Goal: Task Accomplishment & Management: Complete application form

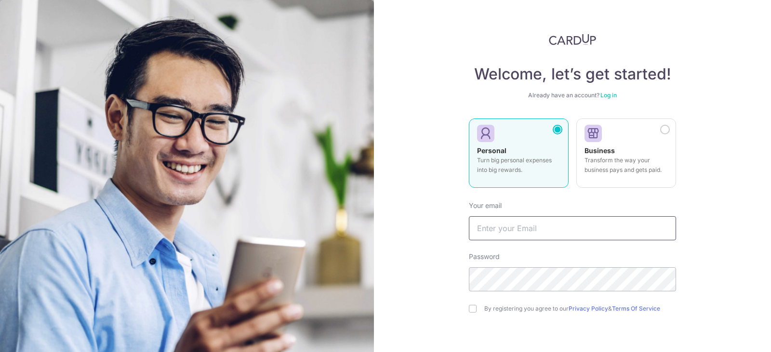
click at [500, 227] on input "text" at bounding box center [572, 228] width 207 height 24
type input "[EMAIL_ADDRESS][DOMAIN_NAME]"
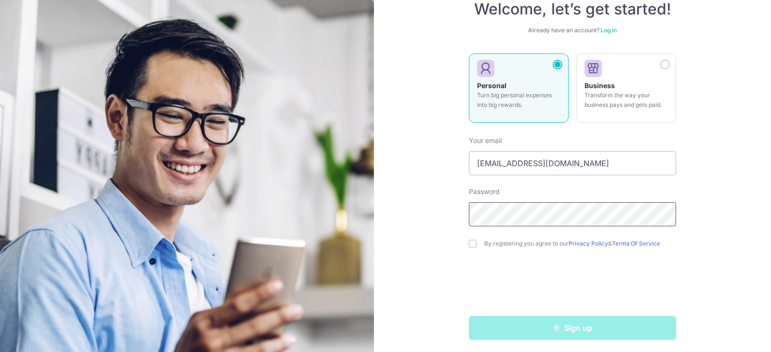
scroll to position [68, 0]
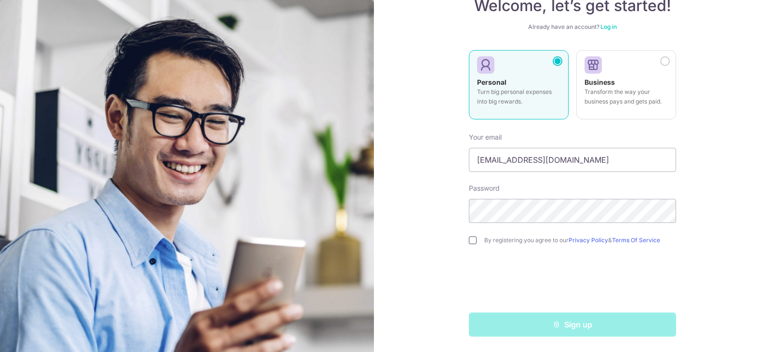
click at [473, 242] on input "checkbox" at bounding box center [473, 240] width 8 height 8
checkbox input "true"
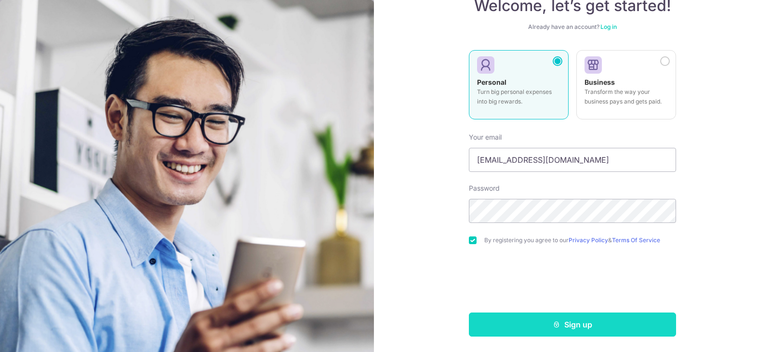
click at [587, 334] on button "Sign up" at bounding box center [572, 325] width 207 height 24
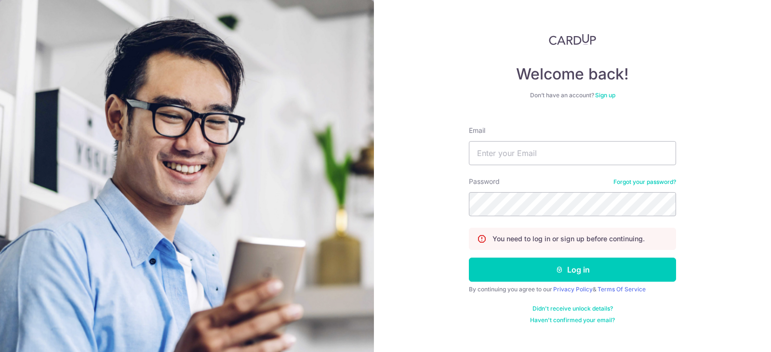
click at [607, 97] on link "Sign up" at bounding box center [605, 95] width 20 height 7
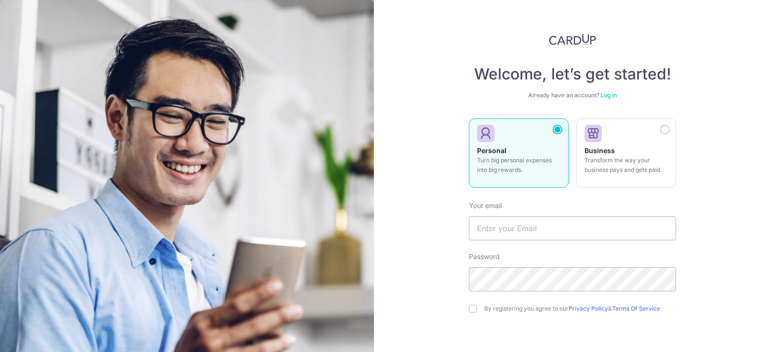
click at [274, 183] on img at bounding box center [187, 266] width 374 height 532
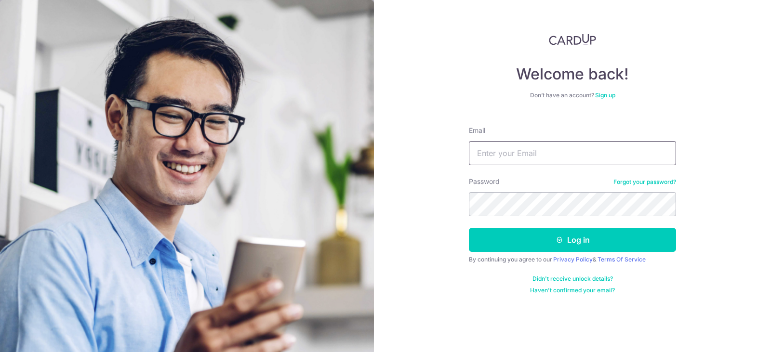
click at [510, 154] on input "Email" at bounding box center [572, 153] width 207 height 24
type input "[EMAIL_ADDRESS][DOMAIN_NAME]"
click at [469, 228] on button "Log in" at bounding box center [572, 240] width 207 height 24
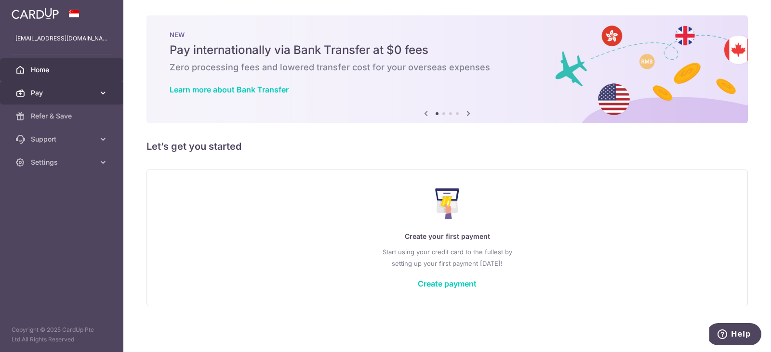
click at [50, 97] on span "Pay" at bounding box center [63, 93] width 64 height 10
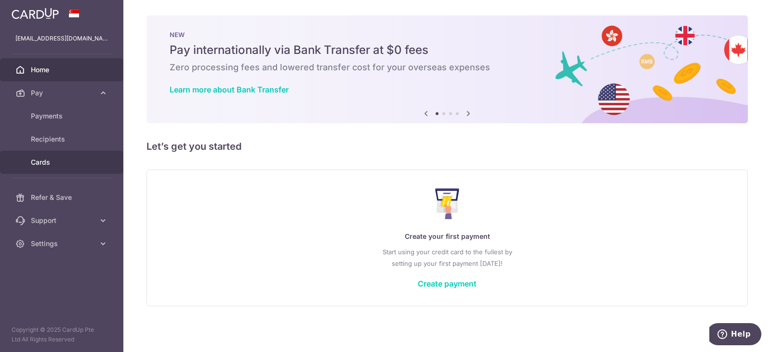
click at [46, 161] on span "Cards" at bounding box center [63, 162] width 64 height 10
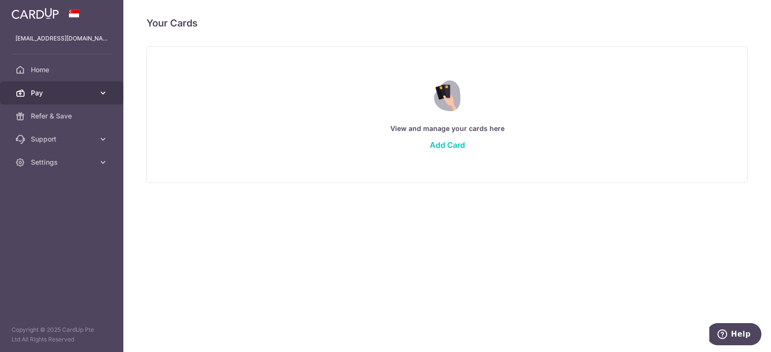
click at [102, 88] on link "Pay" at bounding box center [61, 92] width 123 height 23
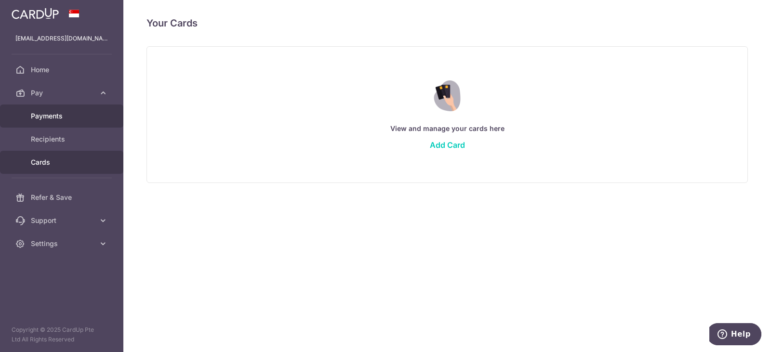
click at [57, 115] on span "Payments" at bounding box center [63, 116] width 64 height 10
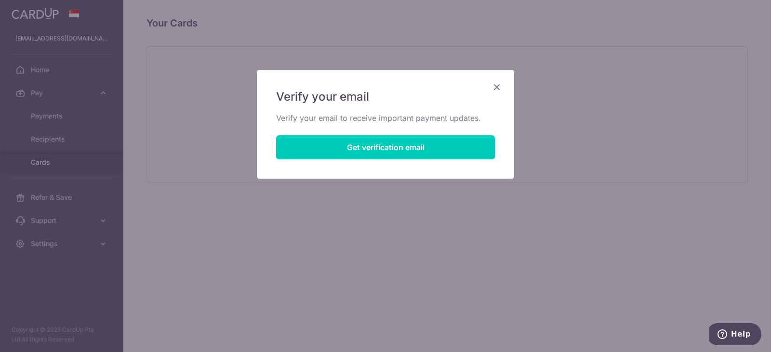
click at [495, 88] on icon "Close" at bounding box center [497, 87] width 12 height 12
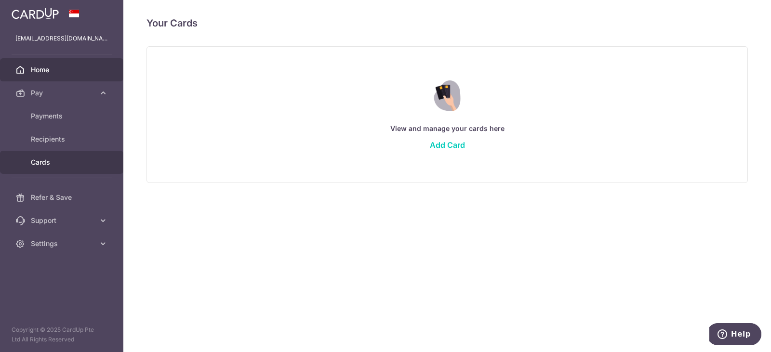
click at [37, 70] on span "Home" at bounding box center [63, 70] width 64 height 10
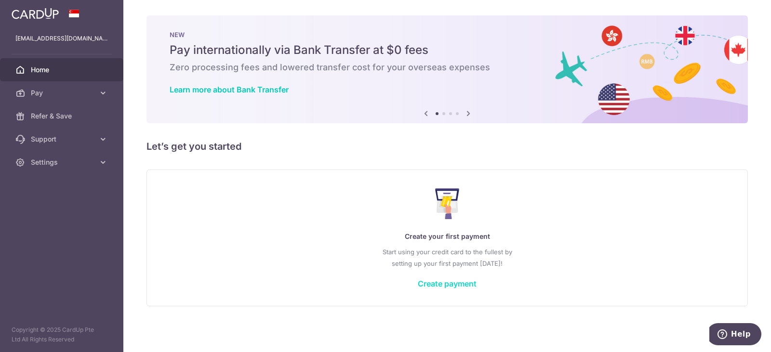
click at [469, 281] on link "Create payment" at bounding box center [447, 284] width 59 height 10
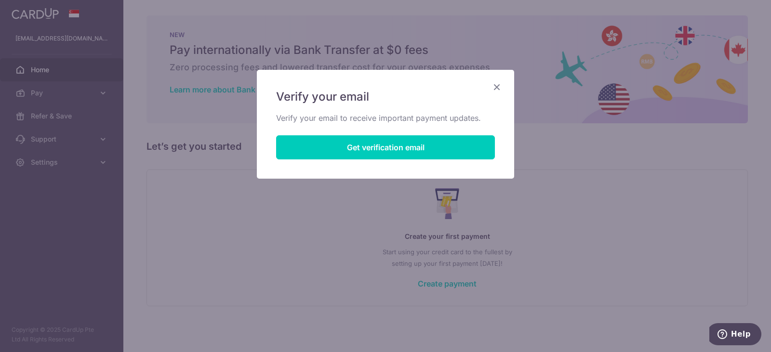
click at [495, 79] on div "Verify your email Verify your email to receive important payment updates. Get v…" at bounding box center [385, 124] width 257 height 109
click at [495, 86] on icon "Close" at bounding box center [497, 87] width 12 height 12
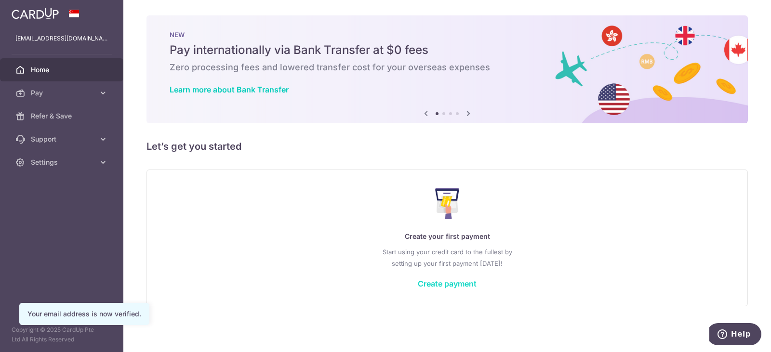
click at [445, 284] on link "Create payment" at bounding box center [447, 284] width 59 height 10
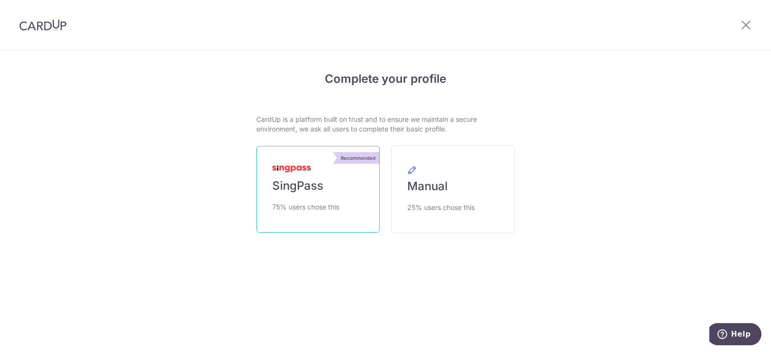
click at [285, 217] on link "Recommended SingPass 75% users chose this" at bounding box center [317, 189] width 123 height 87
click at [312, 211] on span "75% users chose this" at bounding box center [305, 207] width 67 height 12
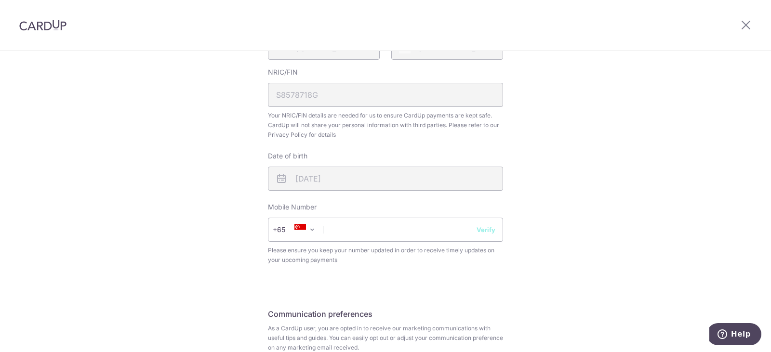
scroll to position [289, 0]
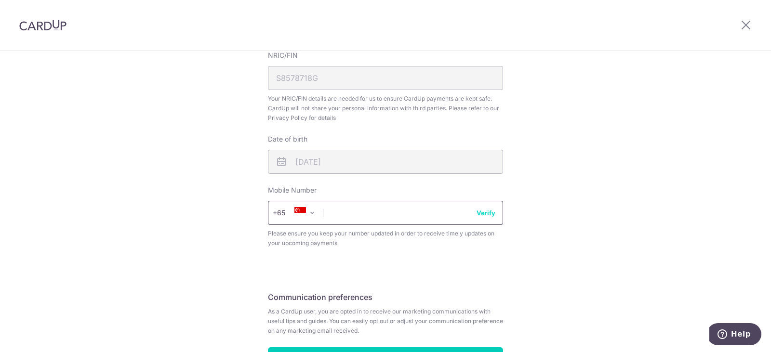
click at [404, 217] on input "text" at bounding box center [385, 213] width 235 height 24
click at [487, 218] on input "97525781" at bounding box center [385, 213] width 235 height 24
type input "97525781"
click at [487, 213] on button "Verify" at bounding box center [485, 213] width 19 height 10
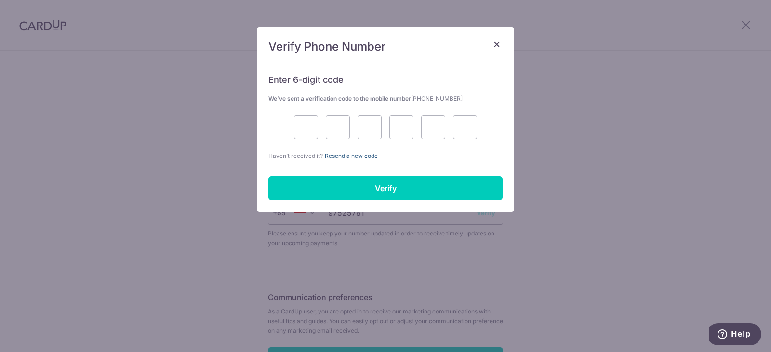
click at [356, 155] on link "Resend a new code" at bounding box center [351, 155] width 53 height 7
click at [499, 48] on span "×" at bounding box center [497, 44] width 8 height 14
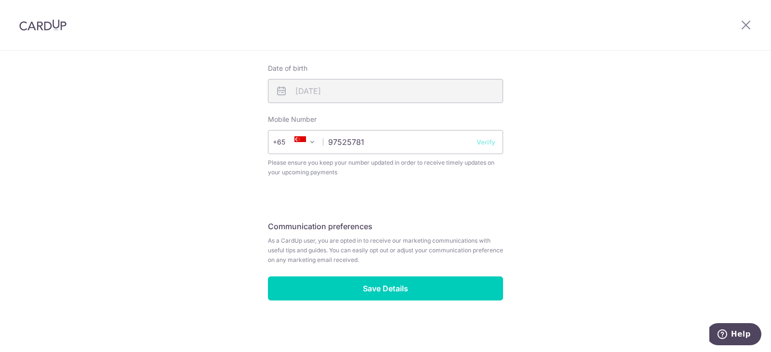
scroll to position [361, 0]
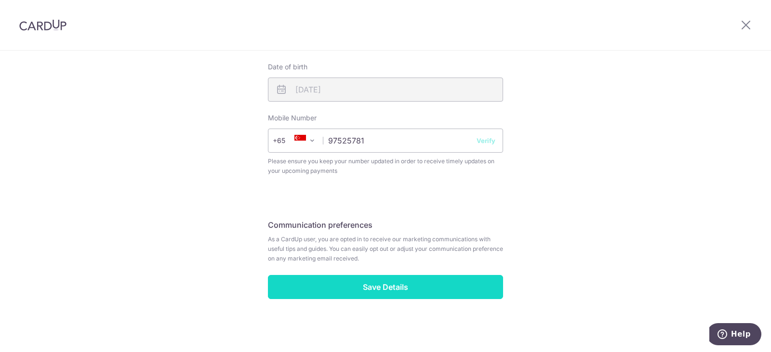
click at [406, 285] on input "Save Details" at bounding box center [385, 287] width 235 height 24
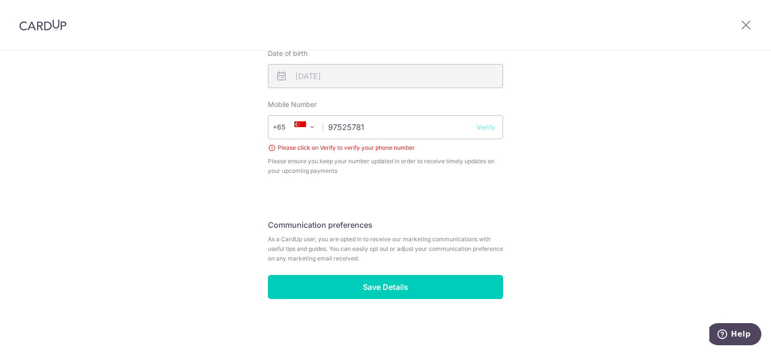
click at [490, 129] on button "Verify" at bounding box center [485, 127] width 19 height 10
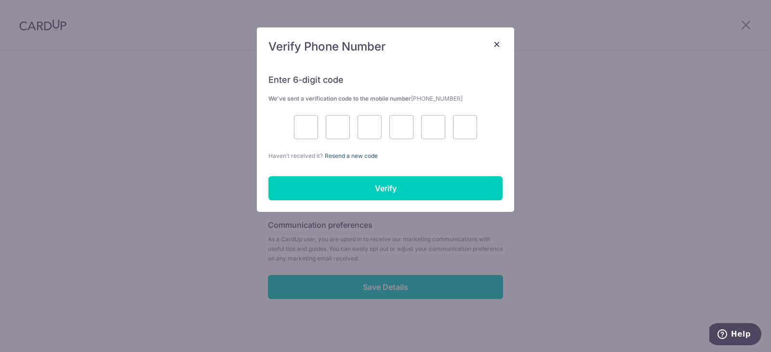
click at [350, 155] on link "Resend a new code" at bounding box center [351, 155] width 53 height 7
